Goal: Check status: Check status

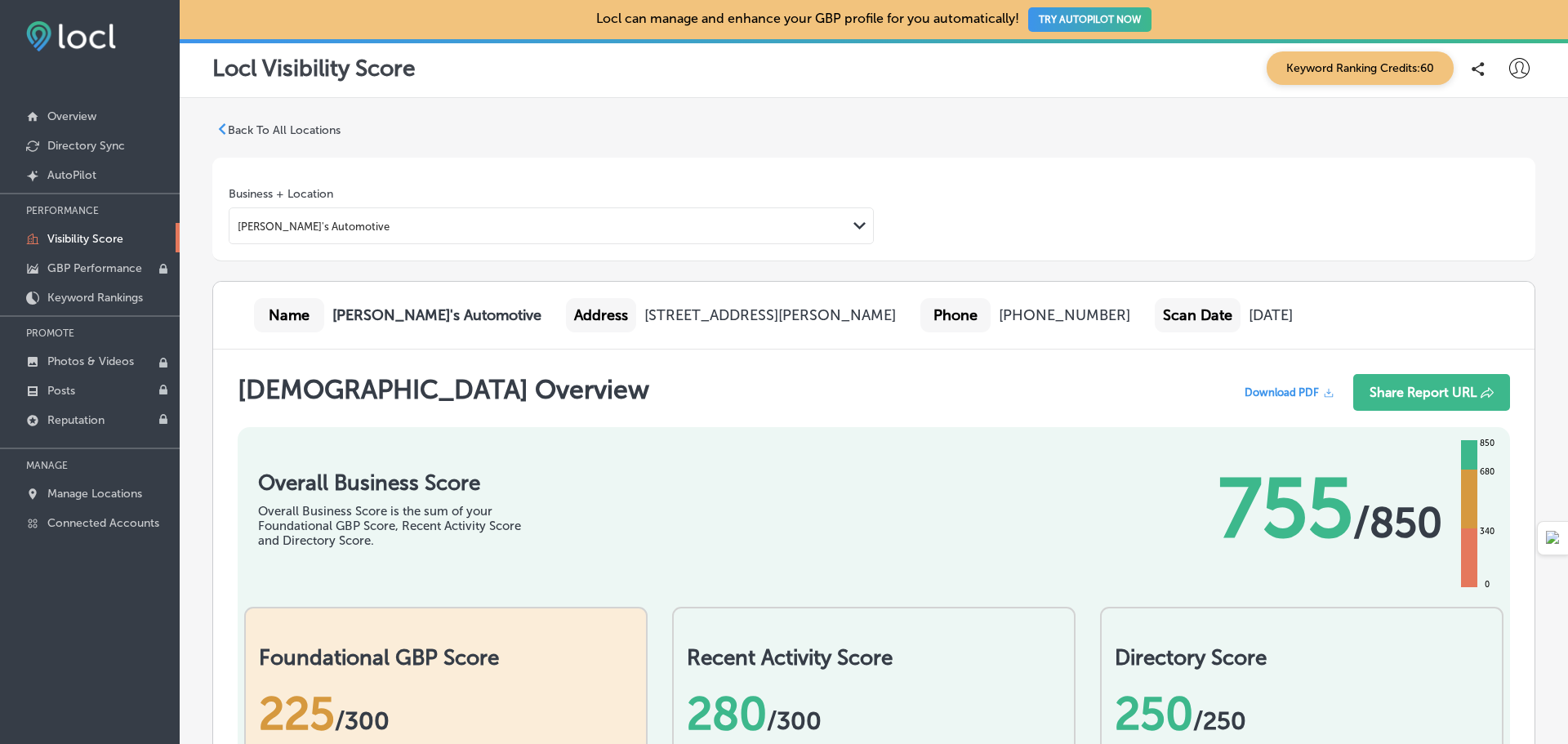
click at [520, 231] on div "[PERSON_NAME]'s Automotive" at bounding box center [538, 226] width 617 height 22
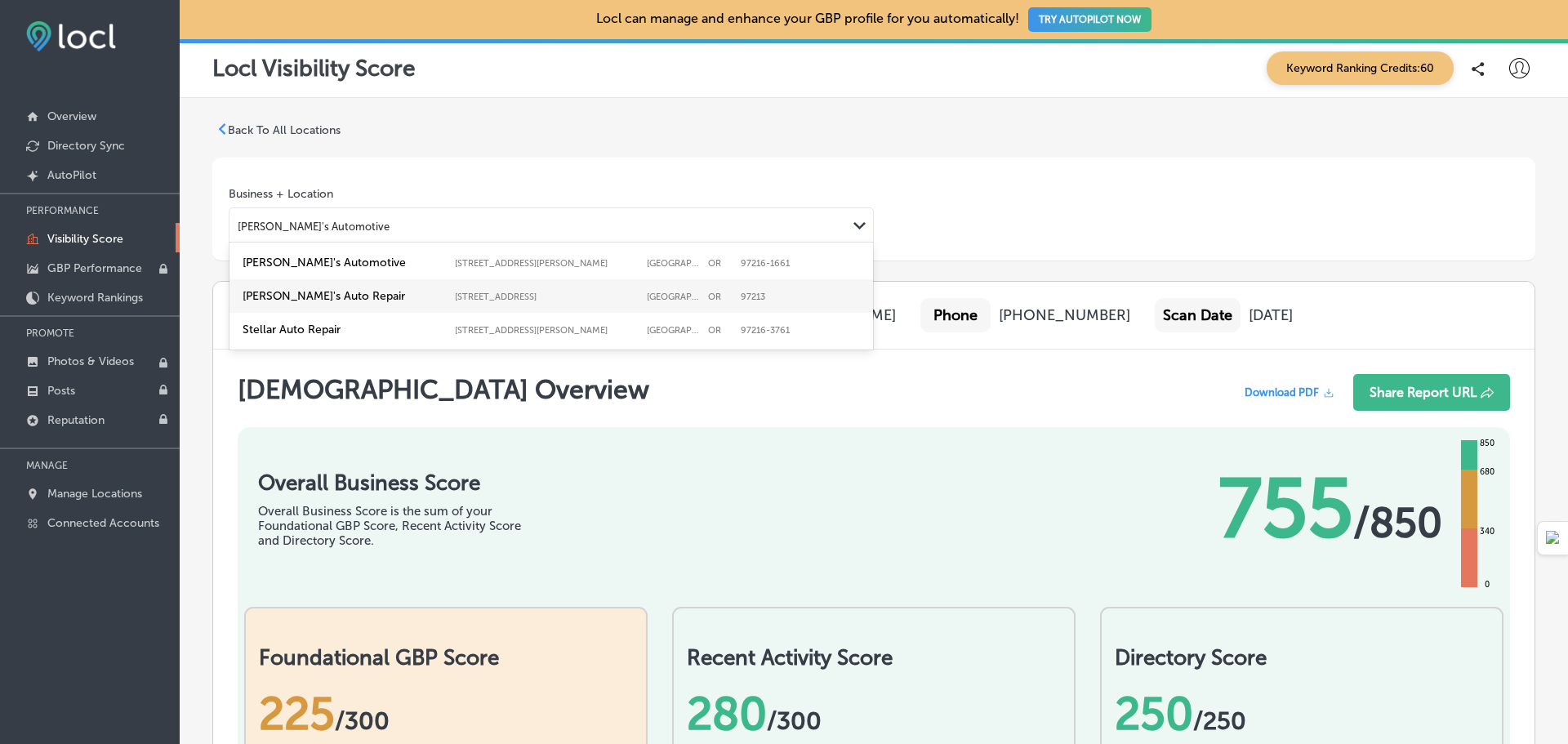
click at [512, 286] on label "[PERSON_NAME]'s Auto Repair [STREET_ADDRESS] [STREET_ADDRESS]" at bounding box center [550, 296] width 624 height 21
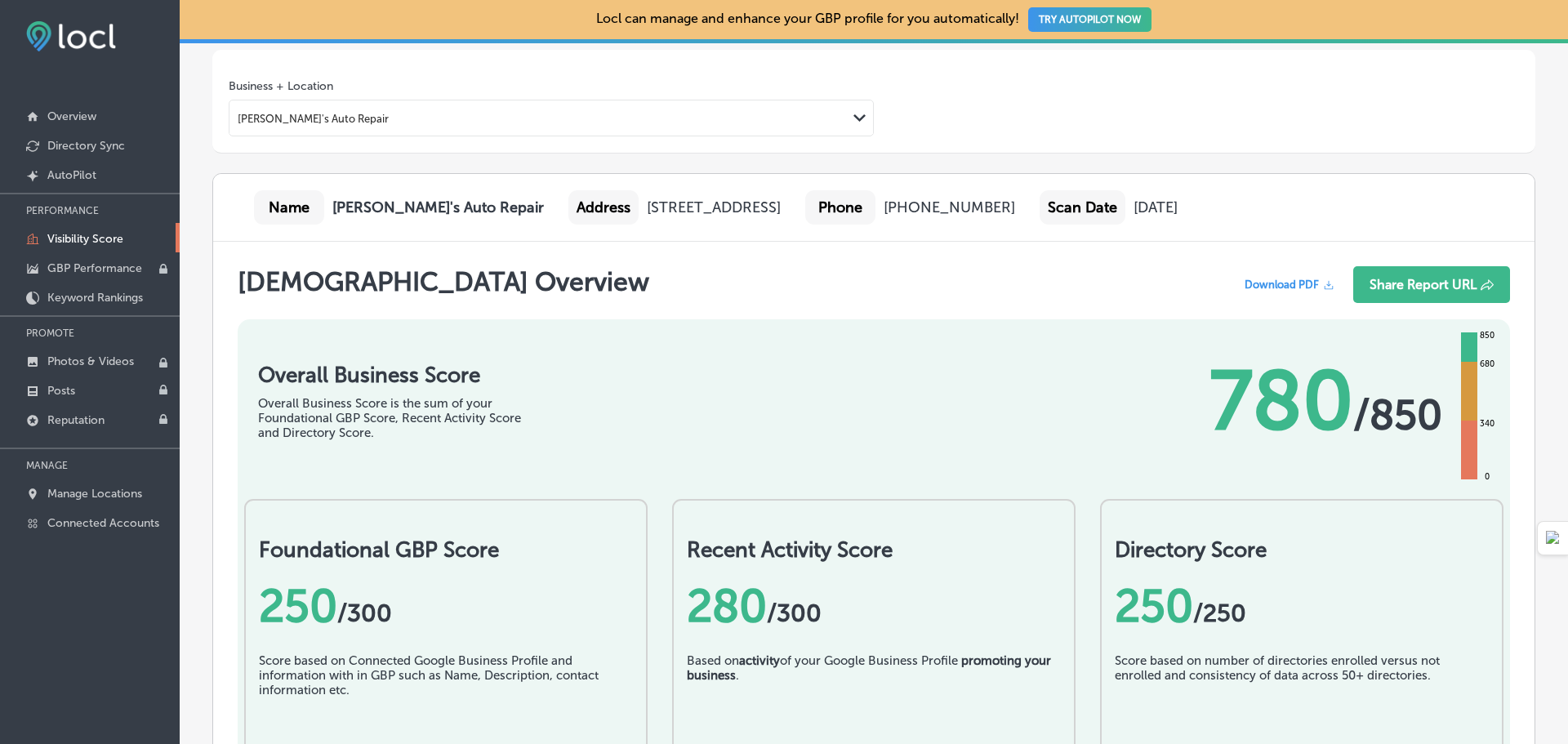
scroll to position [82, 0]
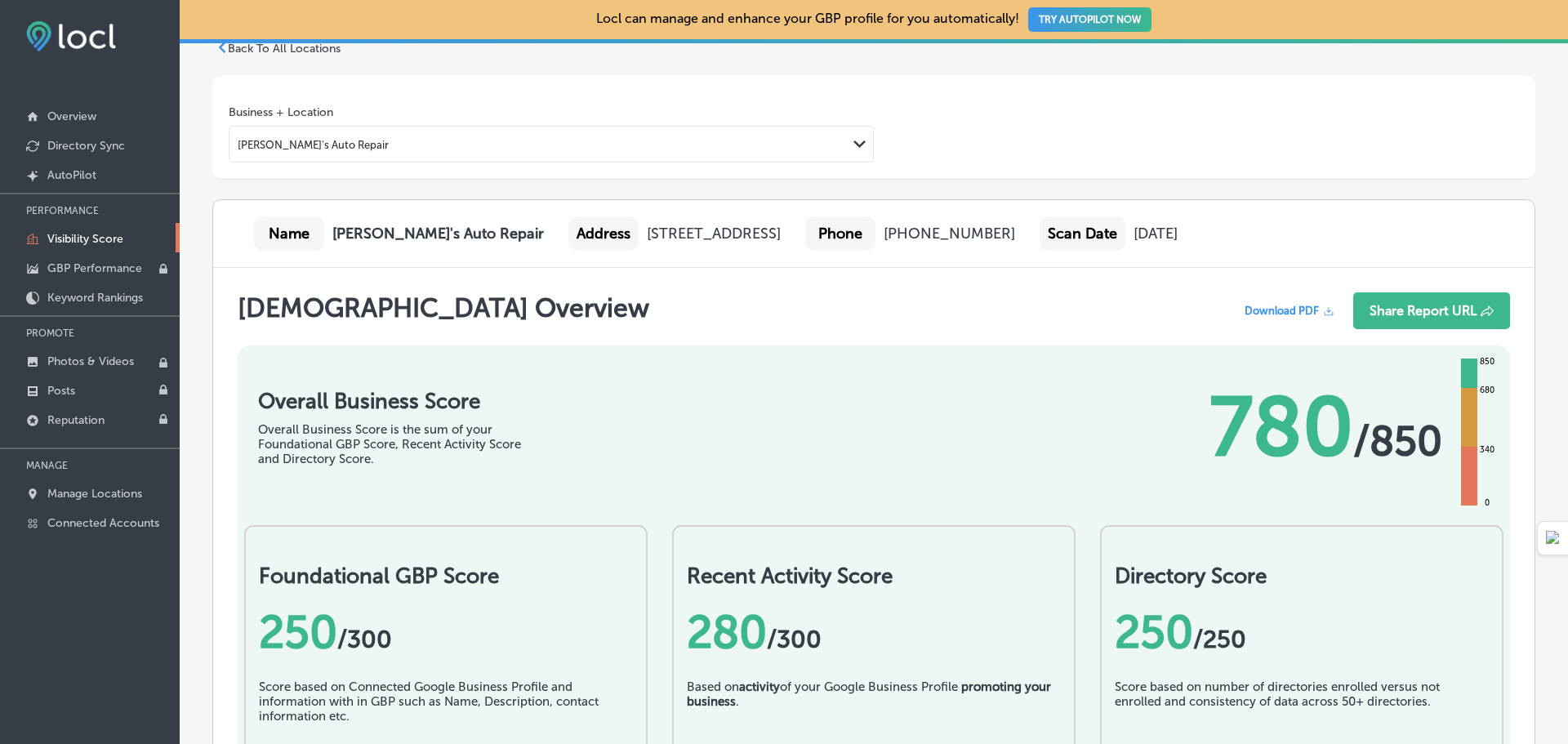
click at [537, 153] on div "[PERSON_NAME]'s Auto Repair" at bounding box center [538, 144] width 617 height 22
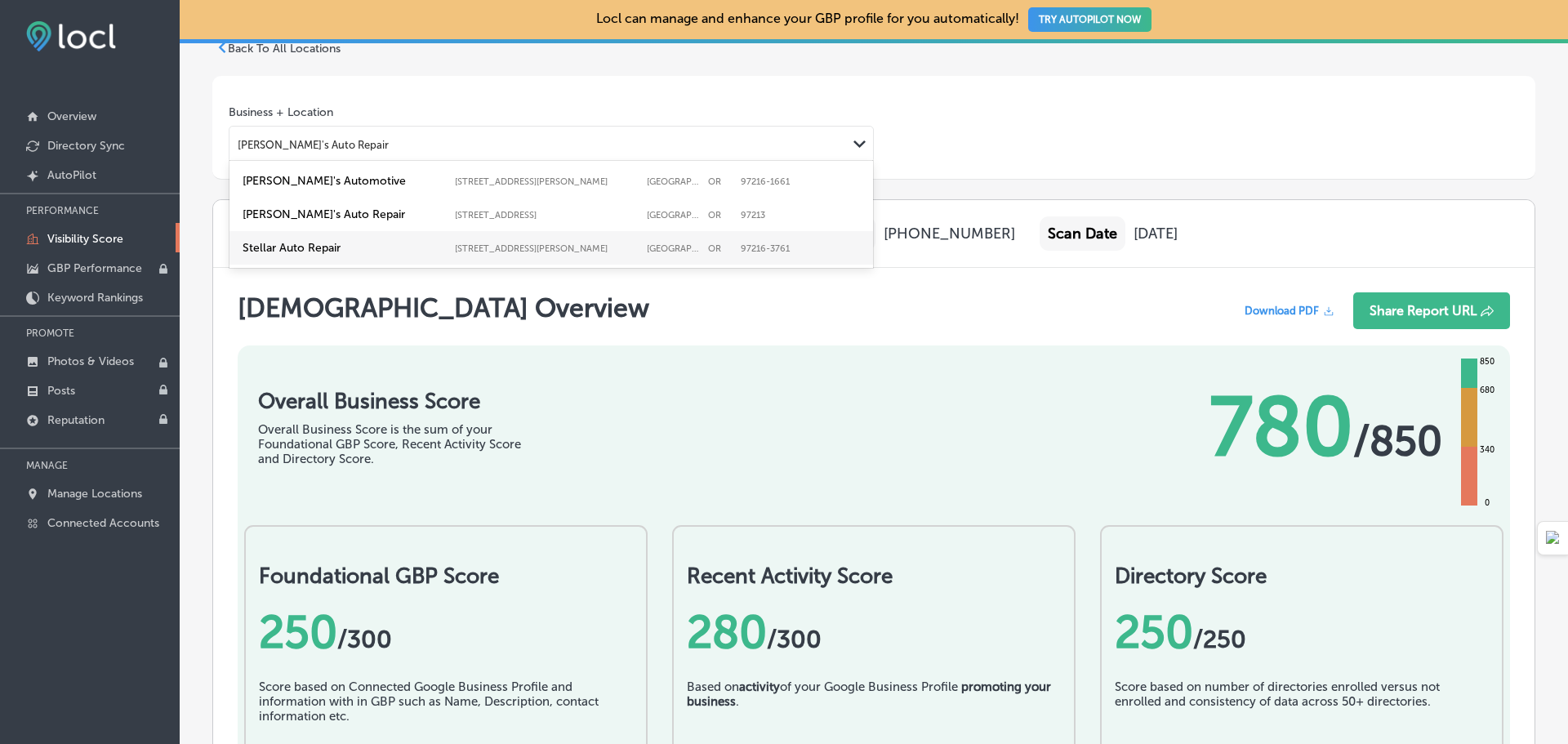
click at [503, 258] on div "Stellar Auto Repair [STREET_ADDRESS][PERSON_NAME]-3761 [STREET_ADDRESS][PERSON_…" at bounding box center [551, 247] width 644 height 33
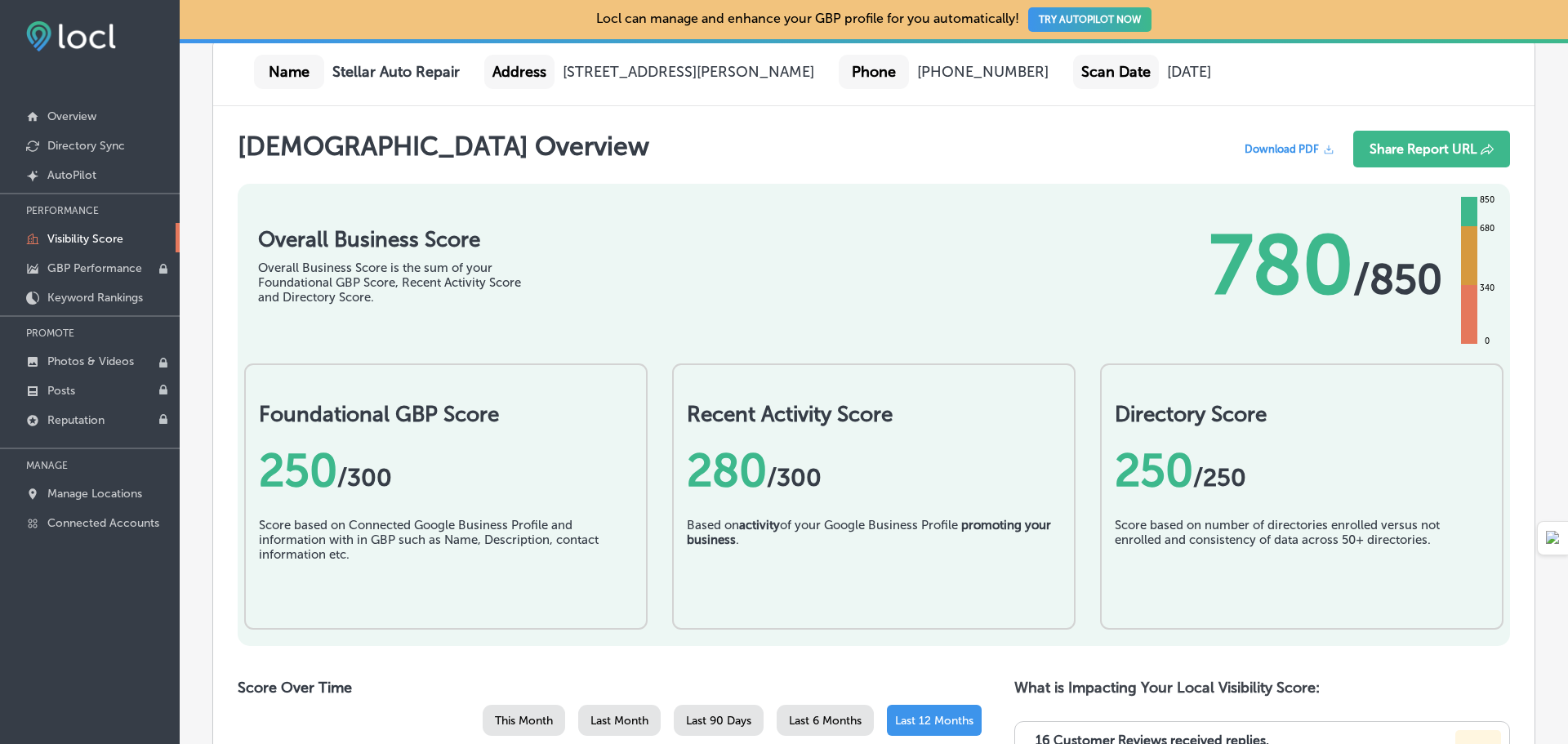
scroll to position [245, 0]
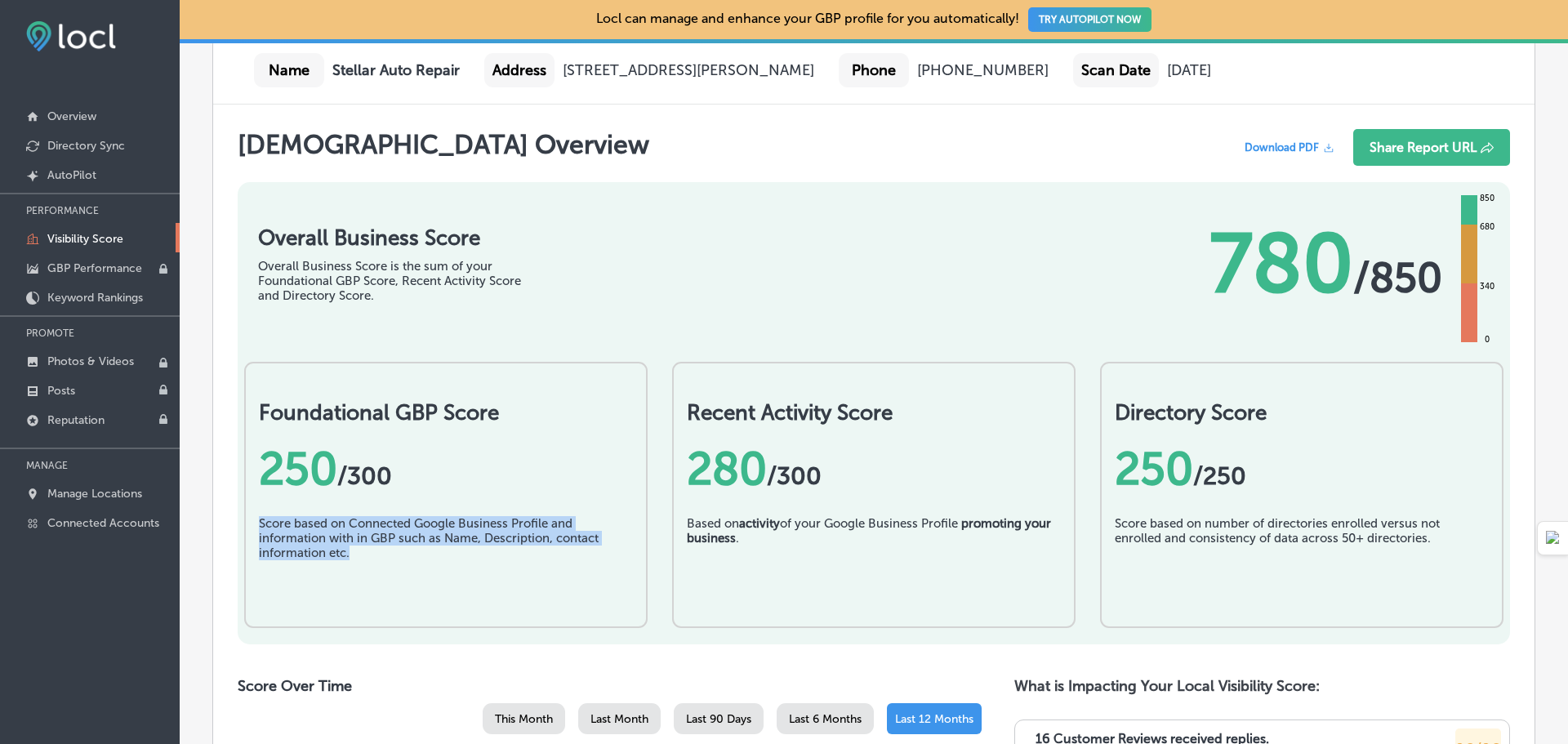
drag, startPoint x: 386, startPoint y: 559, endPoint x: 222, endPoint y: 525, distance: 167.5
copy div "Score based on Connected Google Business Profile and information with in GBP su…"
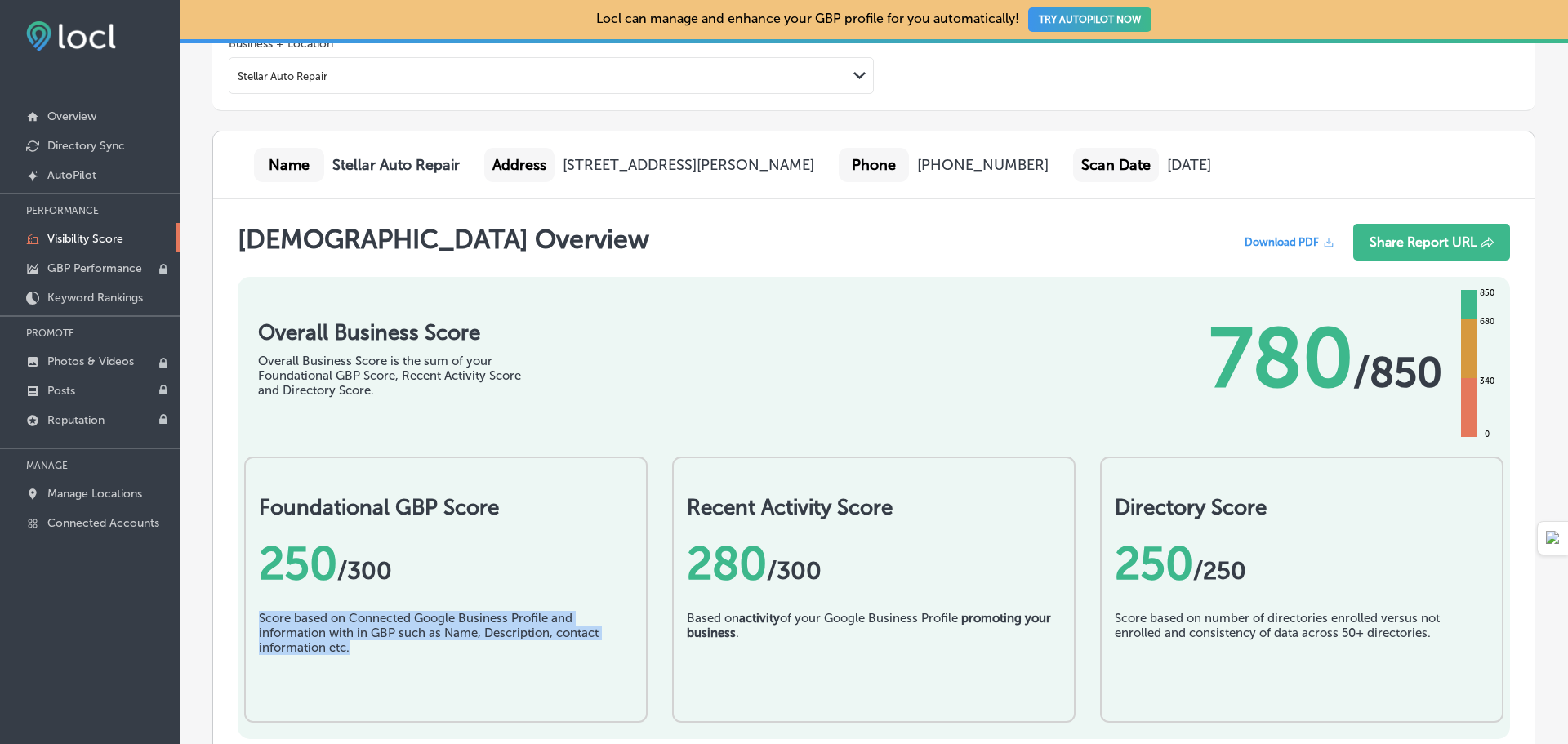
scroll to position [0, 0]
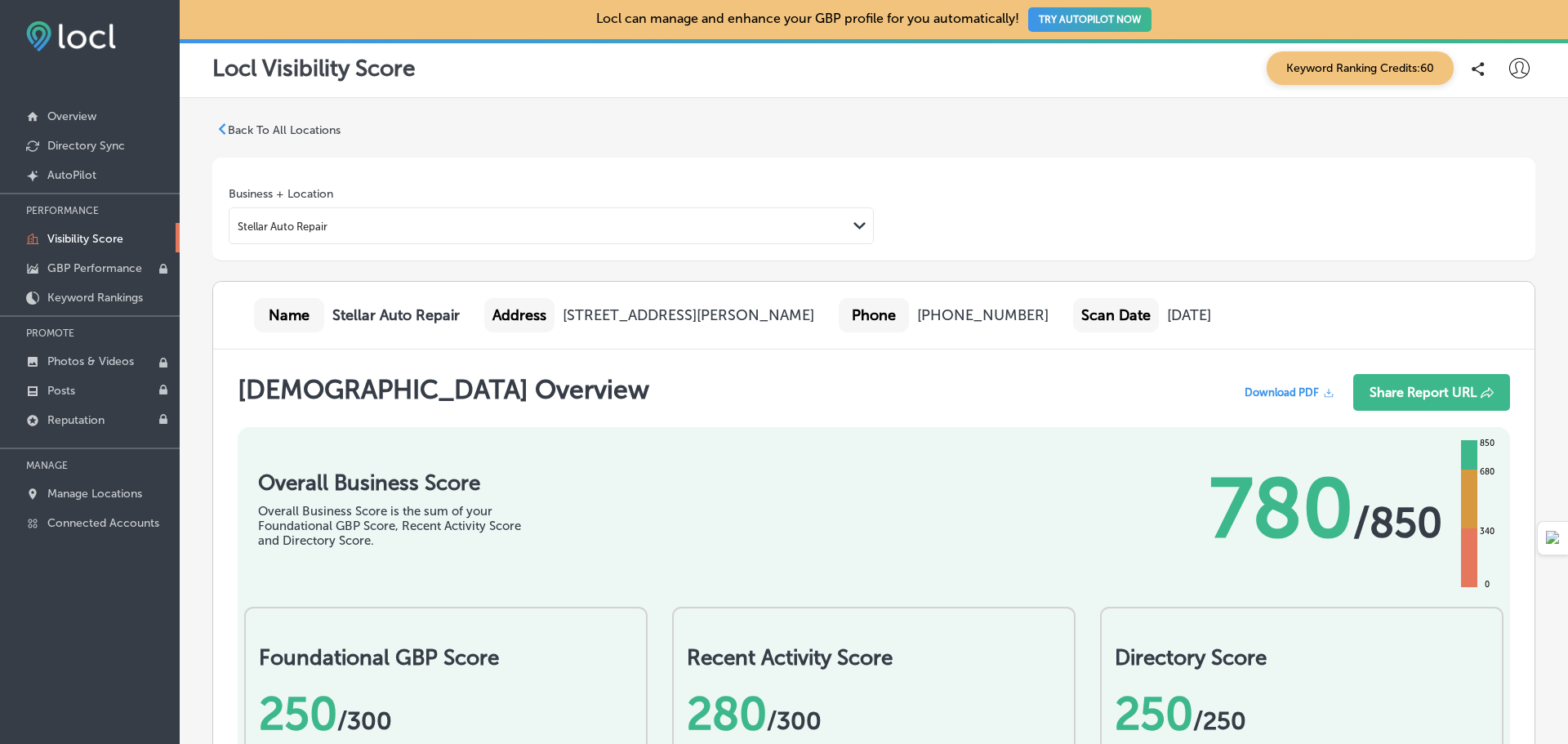
click at [523, 201] on div "Business + Location Stellar Auto Repair Path Created with Sketch." at bounding box center [551, 216] width 645 height 57
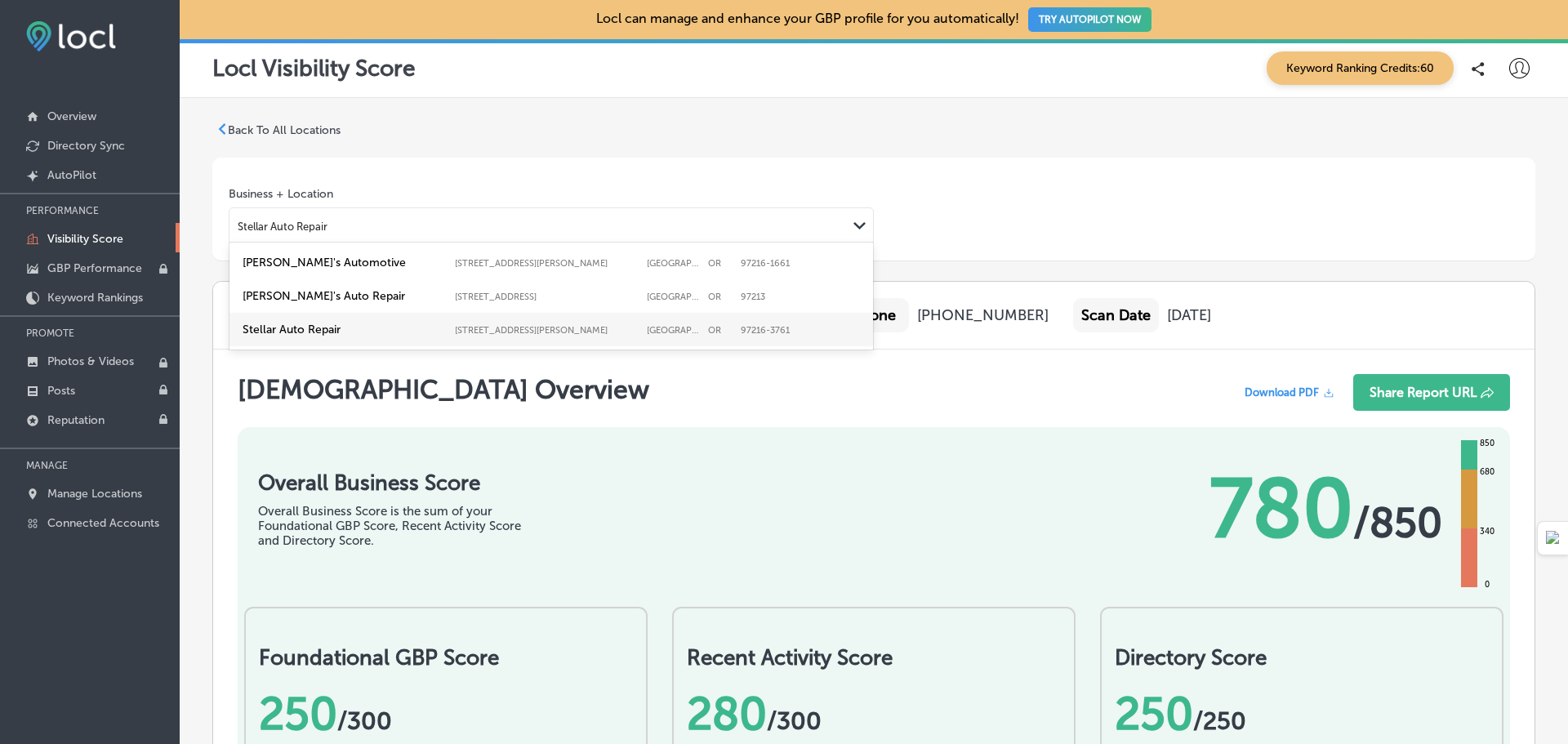
click at [517, 237] on div "Stellar Auto Repair Path Created with Sketch." at bounding box center [551, 226] width 644 height 31
click at [433, 272] on label "[PERSON_NAME]'s Automotive [STREET_ADDRESS][PERSON_NAME]-1661 [STREET_ADDRESS][…" at bounding box center [550, 262] width 624 height 21
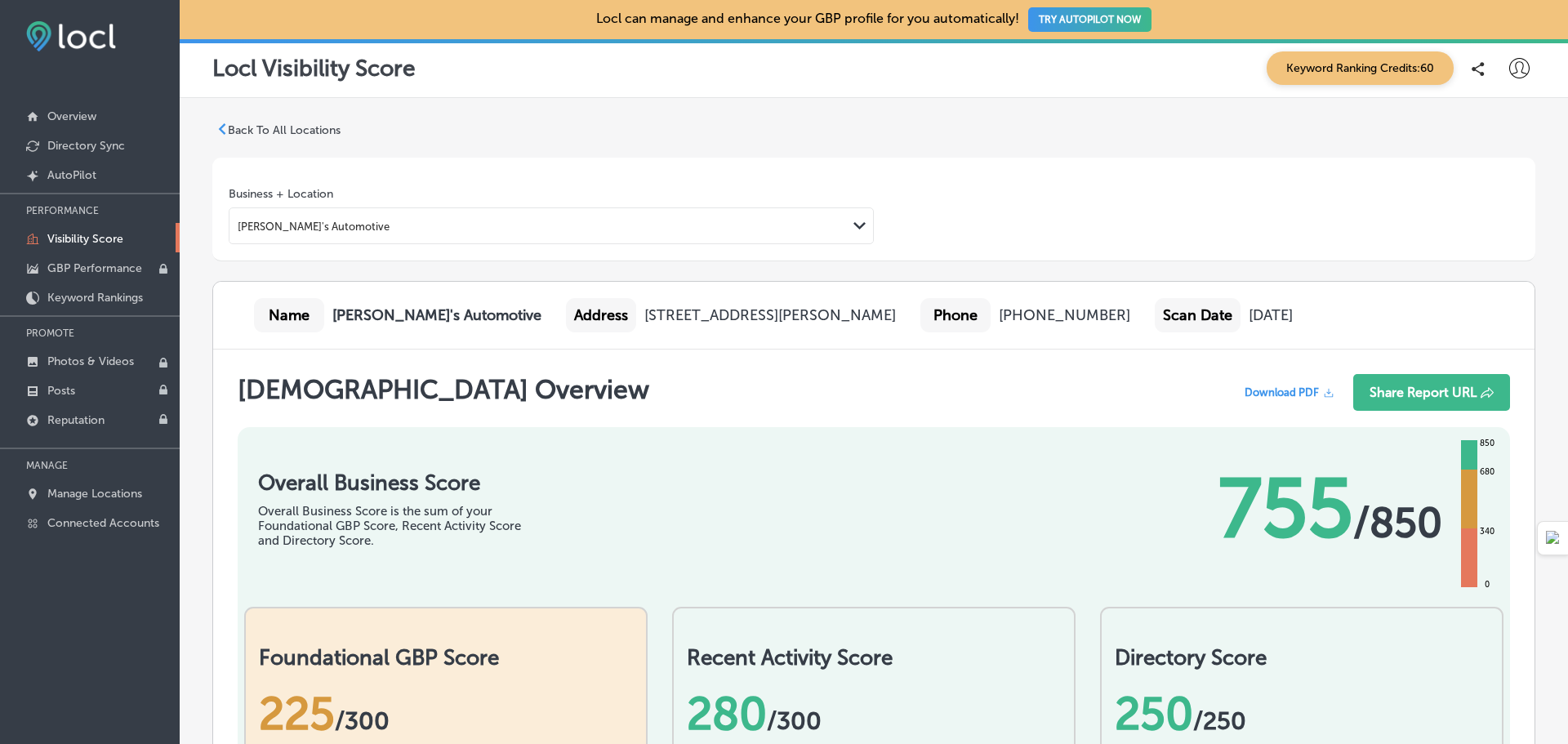
scroll to position [163, 0]
